Goal: Find specific page/section: Find specific page/section

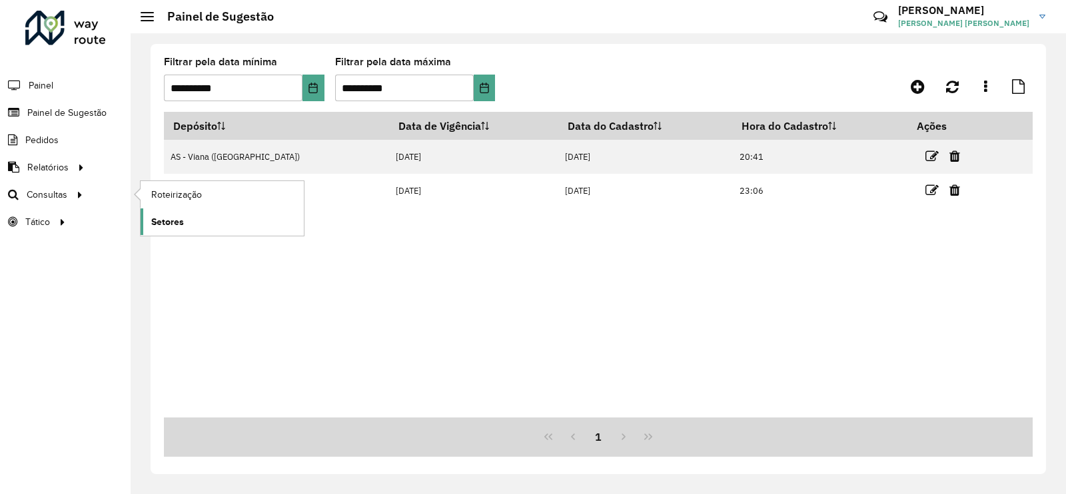
click at [191, 228] on link "Setores" at bounding box center [222, 222] width 163 height 27
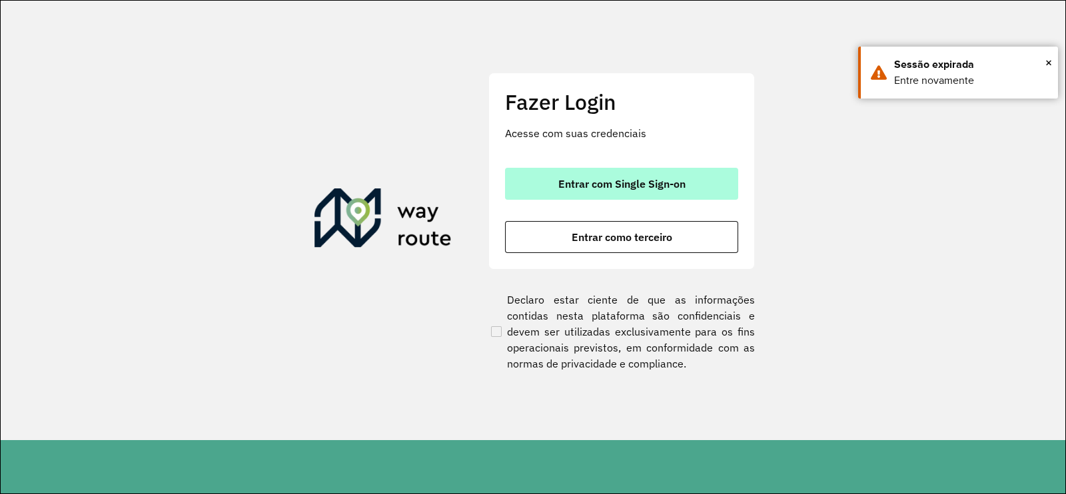
click at [612, 197] on button "Entrar com Single Sign-on" at bounding box center [621, 184] width 233 height 32
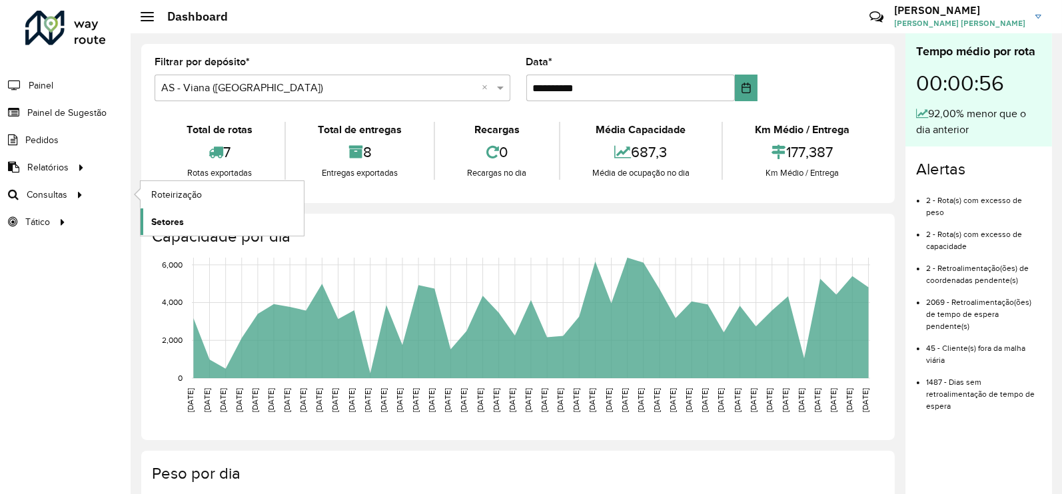
click at [173, 211] on link "Setores" at bounding box center [222, 222] width 163 height 27
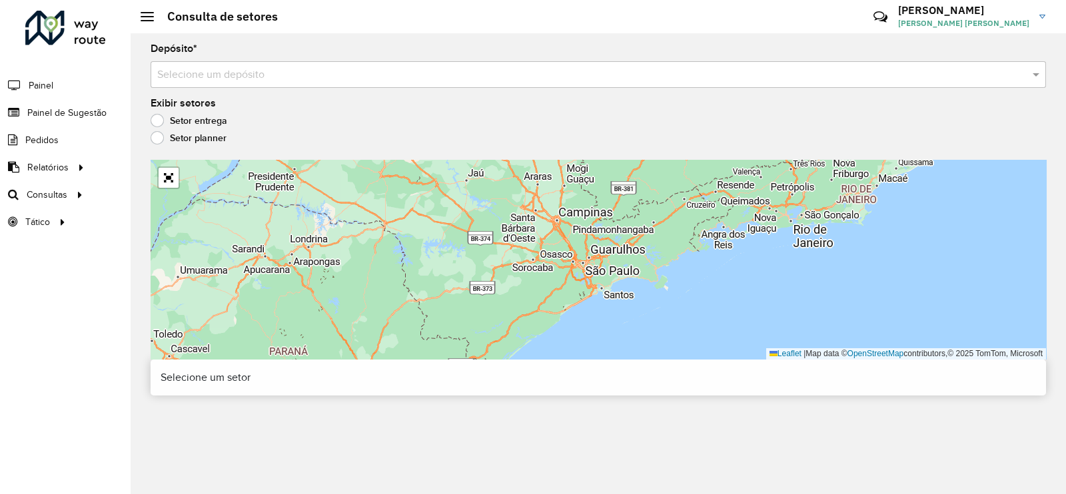
click at [319, 73] on input "text" at bounding box center [584, 75] width 855 height 16
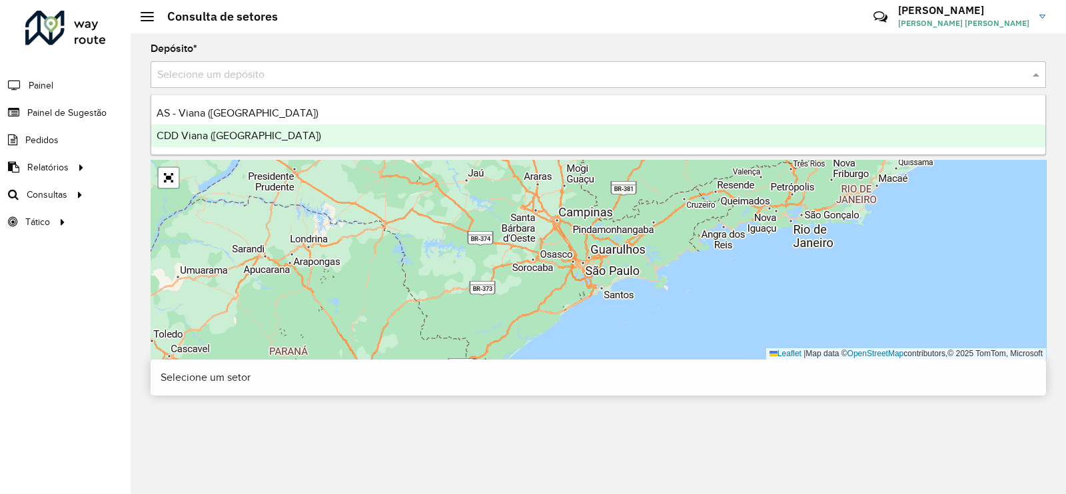
click at [250, 131] on div "CDD Viana ([GEOGRAPHIC_DATA])" at bounding box center [598, 136] width 894 height 23
